Goal: Transaction & Acquisition: Purchase product/service

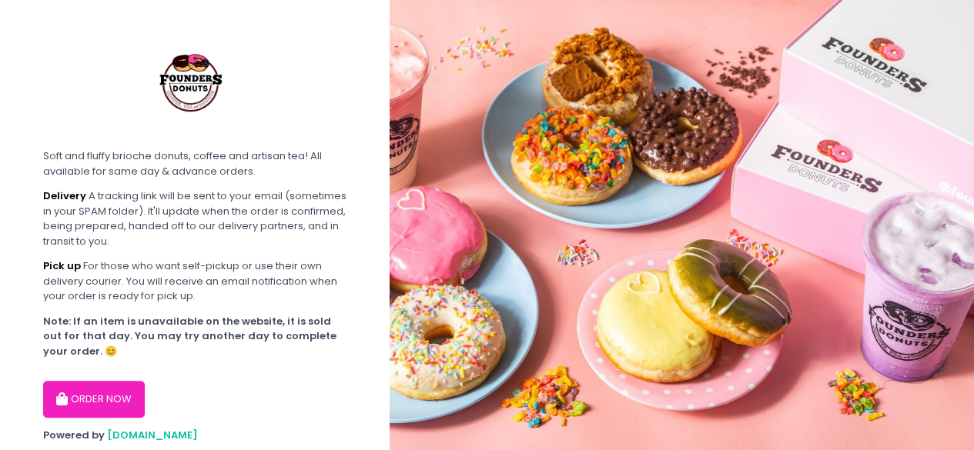
click at [117, 404] on button "ORDER NOW" at bounding box center [94, 399] width 102 height 37
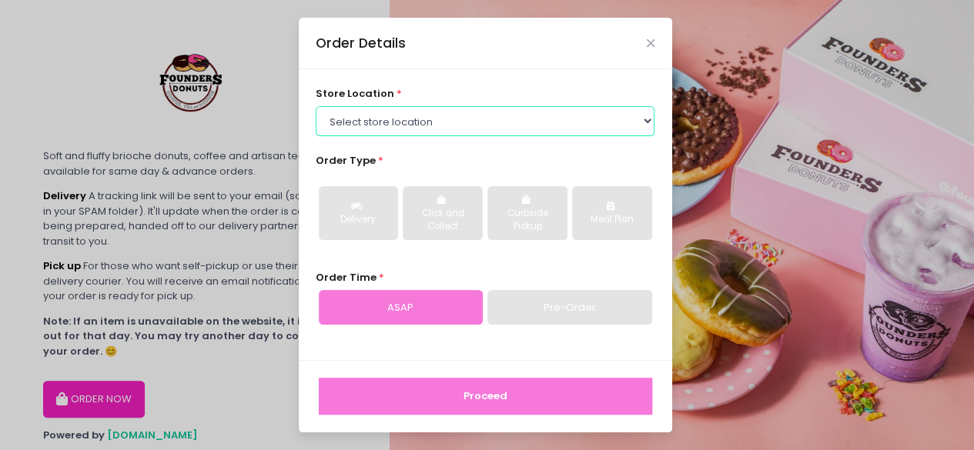
click at [367, 112] on select "Select store location Founders Donuts - [PERSON_NAME] Founders Donuts - SM Suca…" at bounding box center [485, 120] width 339 height 29
select select "61a2022e41b39c710272d16a"
click at [316, 106] on select "Select store location Founders Donuts - [PERSON_NAME] Founders Donuts - SM Suca…" at bounding box center [485, 120] width 339 height 29
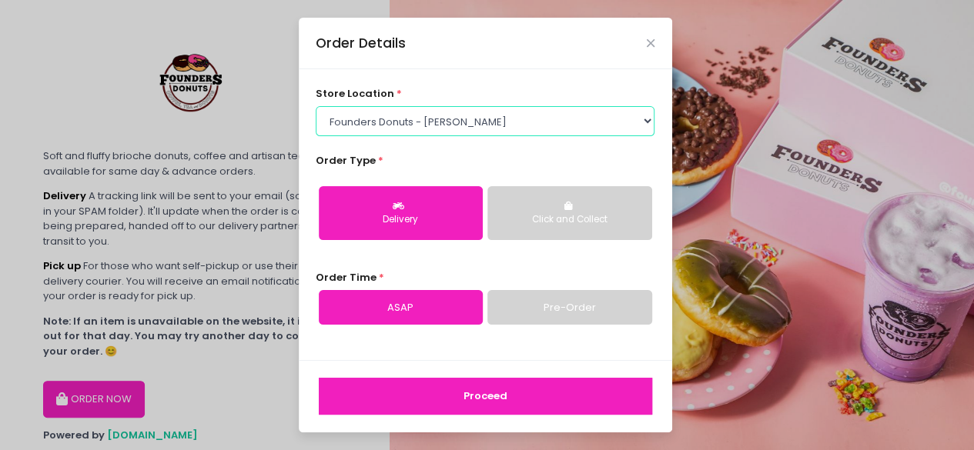
click at [441, 124] on select "Select store location Founders Donuts - [PERSON_NAME] Founders Donuts - SM Suca…" at bounding box center [485, 120] width 339 height 29
click at [443, 122] on select "Select store location Founders Donuts - [PERSON_NAME] Founders Donuts - SM Suca…" at bounding box center [485, 120] width 339 height 29
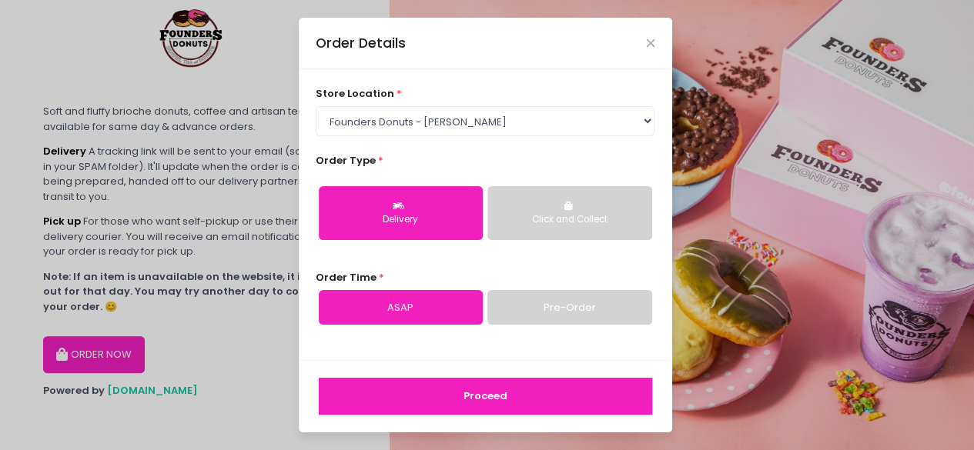
click at [546, 212] on button "Click and Collect" at bounding box center [569, 213] width 164 height 54
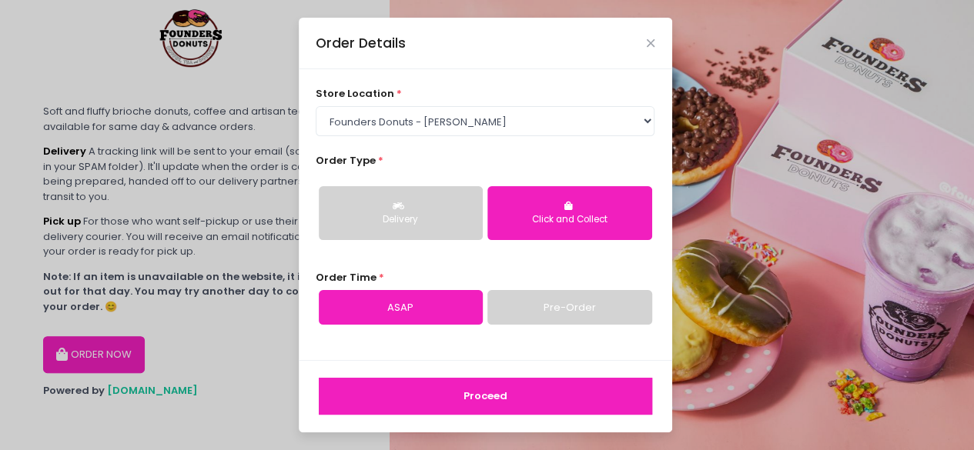
click at [411, 214] on div "Delivery" at bounding box center [400, 220] width 142 height 14
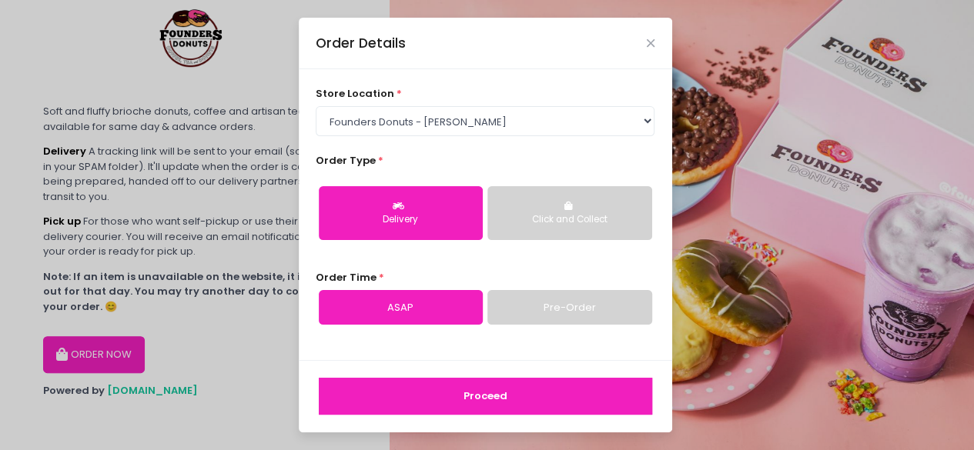
click at [582, 222] on div "Click and Collect" at bounding box center [569, 220] width 142 height 14
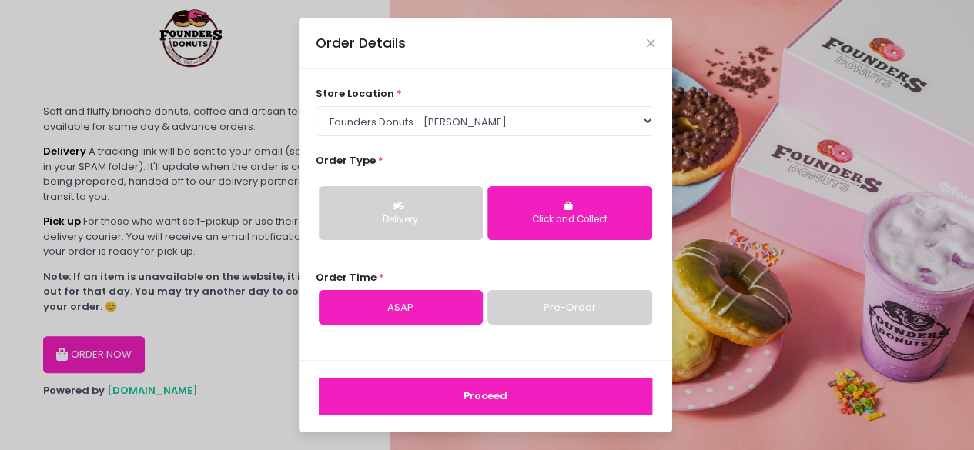
click at [566, 304] on link "Pre-Order" at bounding box center [569, 307] width 164 height 35
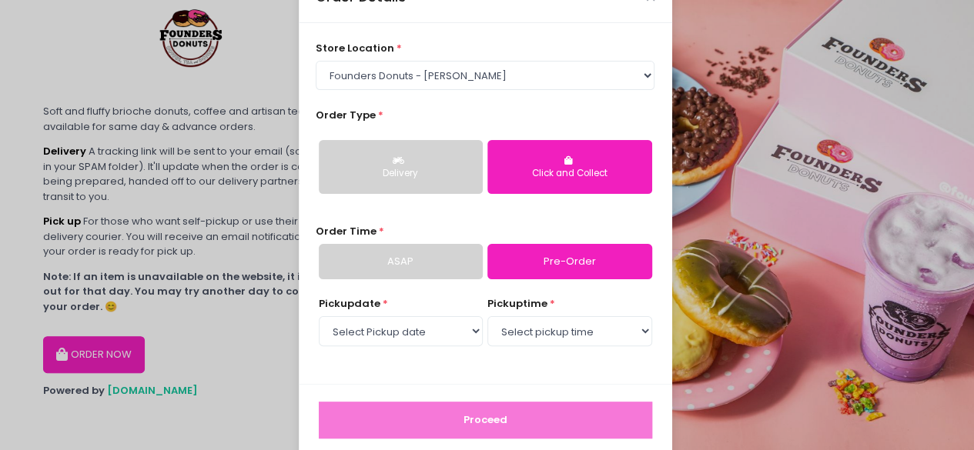
scroll to position [68, 0]
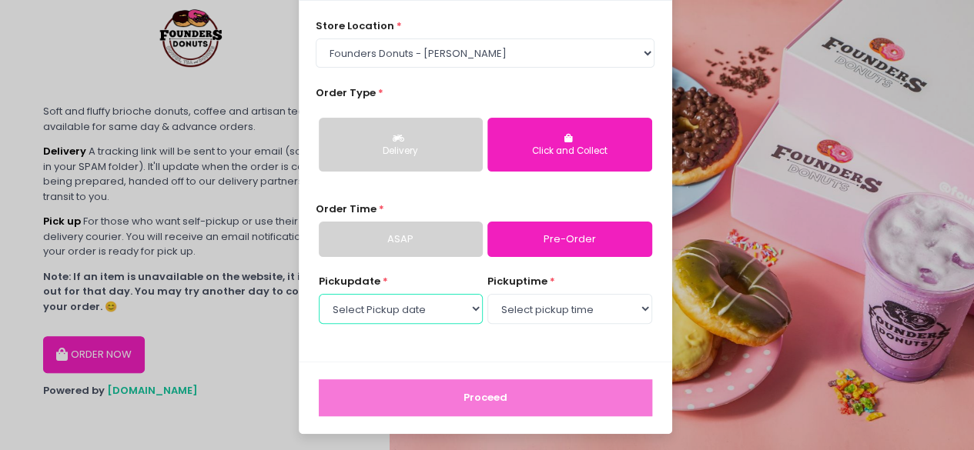
click at [467, 304] on select "Select Pickup date [DATE] [DATE] [DATE] [DATE] [DATE] [DATE] [DATE] [DATE] [DAT…" at bounding box center [401, 308] width 164 height 29
select select "[DATE]"
click at [319, 294] on select "Select Pickup date [DATE] [DATE] [DATE] [DATE] [DATE] [DATE] [DATE] [DATE] [DAT…" at bounding box center [401, 308] width 164 height 29
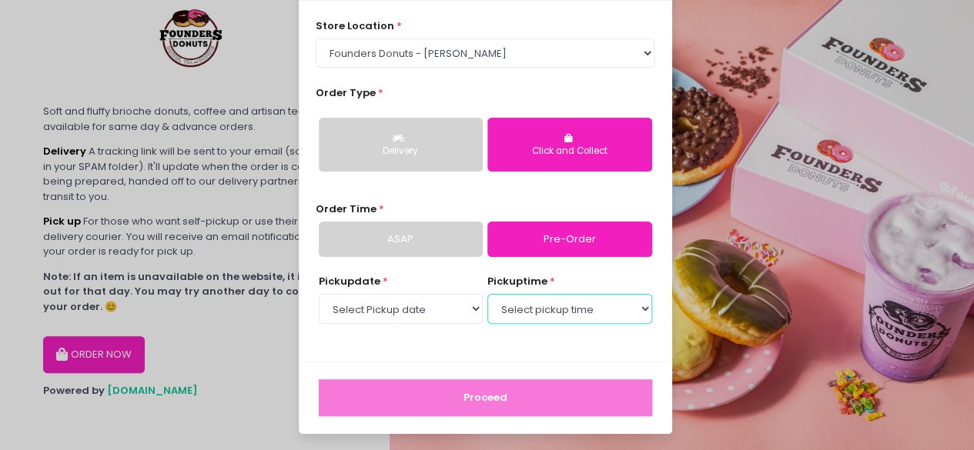
click at [559, 316] on select "Select pickup time 07:00 AM - 07:30 AM 07:30 AM - 08:00 AM 08:00 AM - 08:30 AM …" at bounding box center [569, 308] width 164 height 29
select select "10:00"
click at [487, 294] on select "Select pickup time 07:00 AM - 07:30 AM 07:30 AM - 08:00 AM 08:00 AM - 08:30 AM …" at bounding box center [569, 308] width 164 height 29
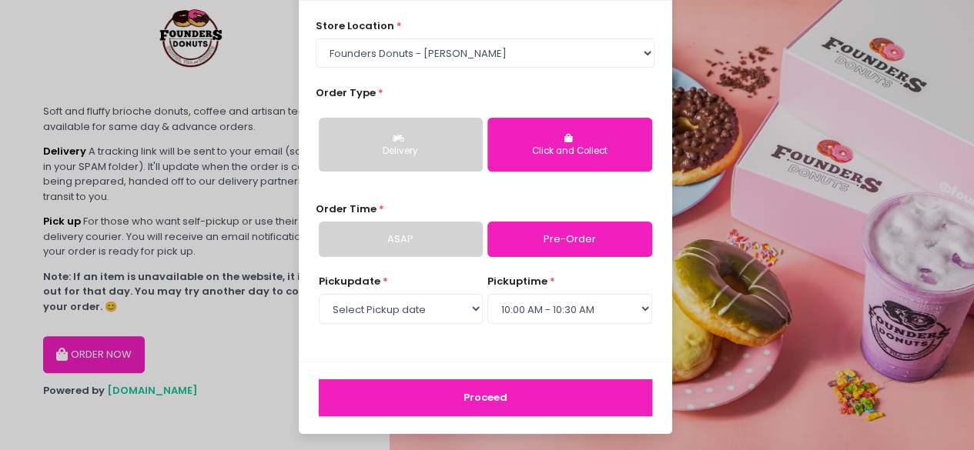
click at [506, 406] on button "Proceed" at bounding box center [485, 397] width 333 height 37
